Goal: Task Accomplishment & Management: Use online tool/utility

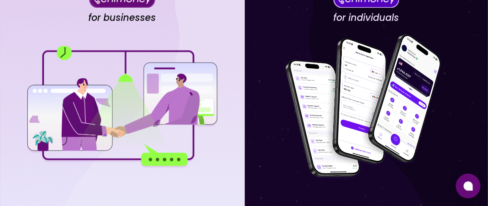
scroll to position [143, 0]
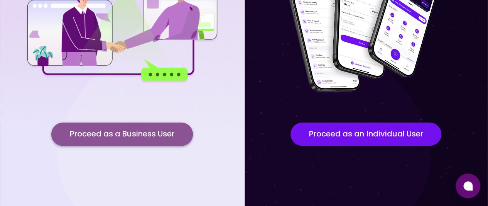
click at [172, 140] on button "Proceed as a Business User" at bounding box center [122, 133] width 142 height 23
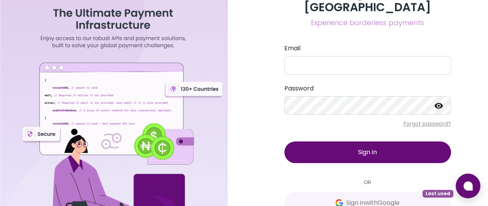
scroll to position [25, 0]
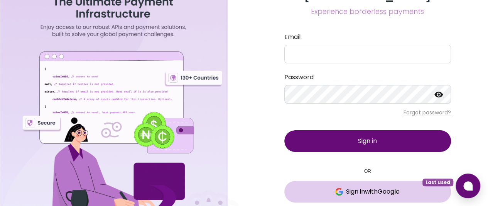
click at [370, 187] on span "Sign in with Google" at bounding box center [373, 191] width 54 height 9
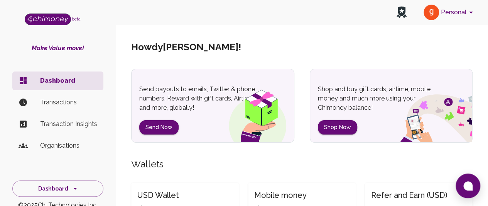
scroll to position [25, 0]
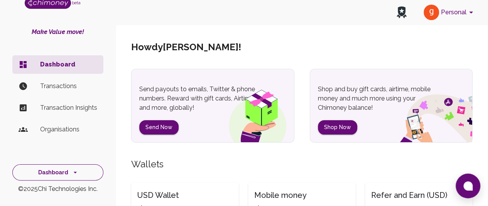
click at [58, 166] on button "Dashboard" at bounding box center [57, 172] width 91 height 17
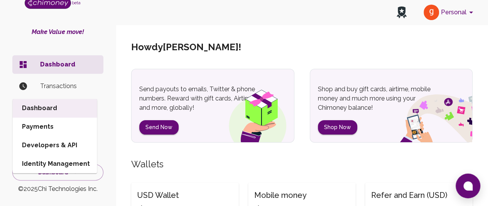
click at [61, 138] on li "Developers & API" at bounding box center [55, 145] width 84 height 19
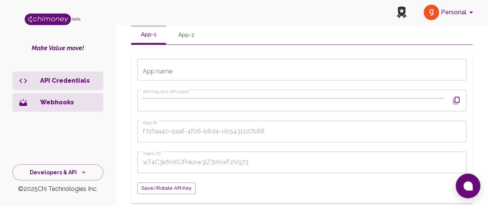
scroll to position [116, 0]
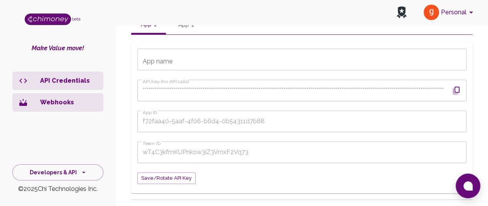
click at [456, 91] on icon "button" at bounding box center [456, 90] width 9 height 9
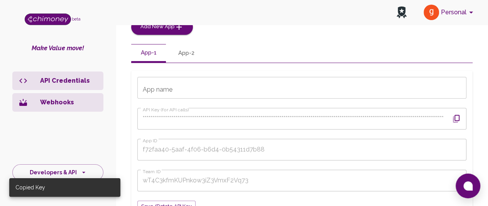
scroll to position [77, 0]
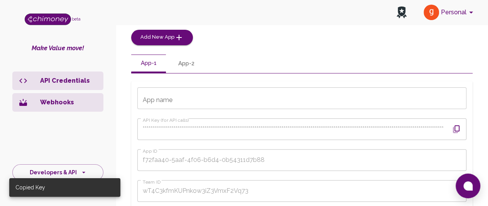
click at [68, 82] on p "API Credentials" at bounding box center [68, 80] width 57 height 9
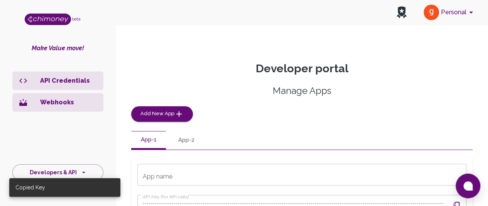
scroll to position [0, 0]
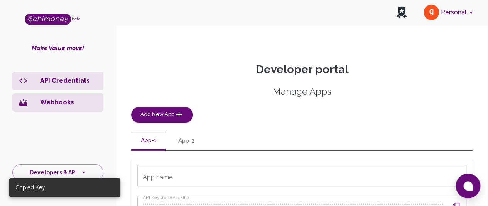
click at [181, 142] on button "App-2" at bounding box center [186, 141] width 35 height 19
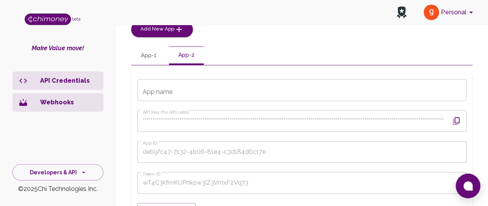
scroll to position [116, 0]
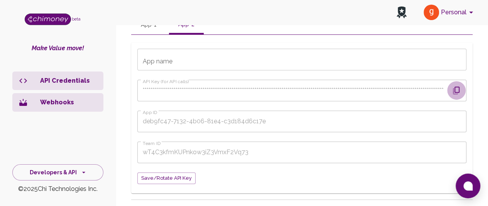
click at [455, 90] on icon "button" at bounding box center [456, 90] width 9 height 9
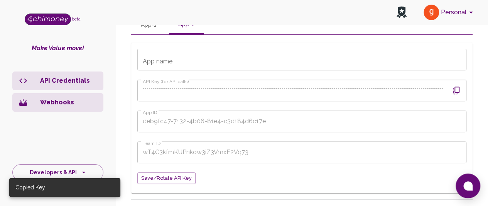
click at [145, 27] on button "App-1" at bounding box center [148, 25] width 35 height 19
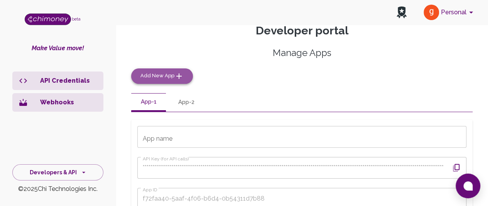
click at [157, 78] on span "Add New App" at bounding box center [157, 75] width 34 height 9
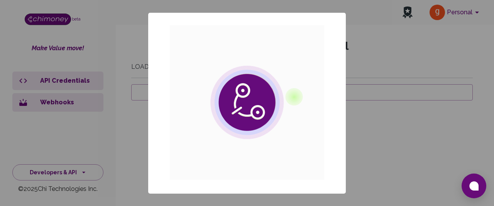
scroll to position [39, 0]
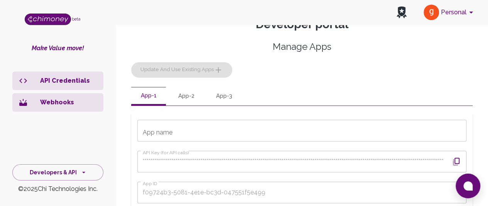
scroll to position [62, 0]
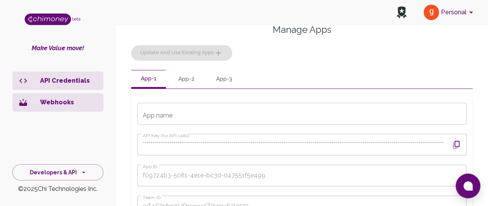
click at [221, 80] on button "App-3" at bounding box center [224, 79] width 35 height 19
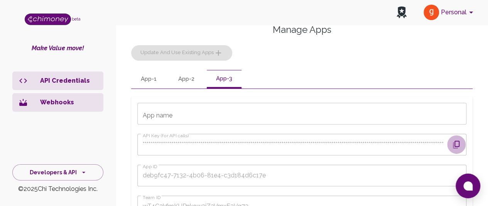
click at [451, 142] on button "button" at bounding box center [456, 144] width 19 height 19
